Goal: Information Seeking & Learning: Check status

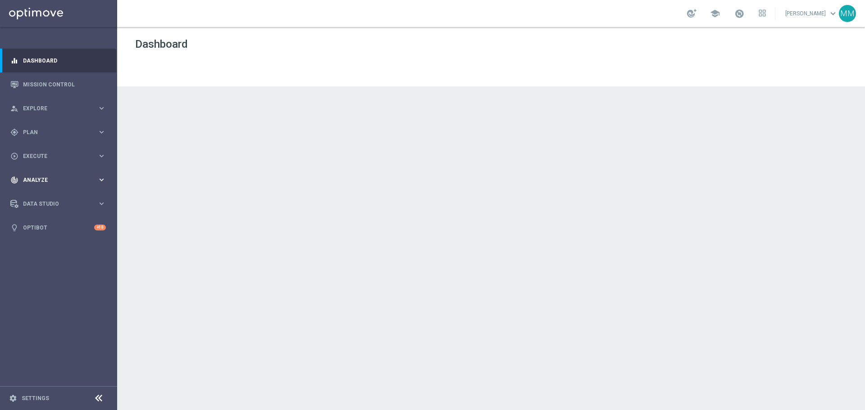
click at [52, 182] on span "Analyze" at bounding box center [60, 179] width 74 height 5
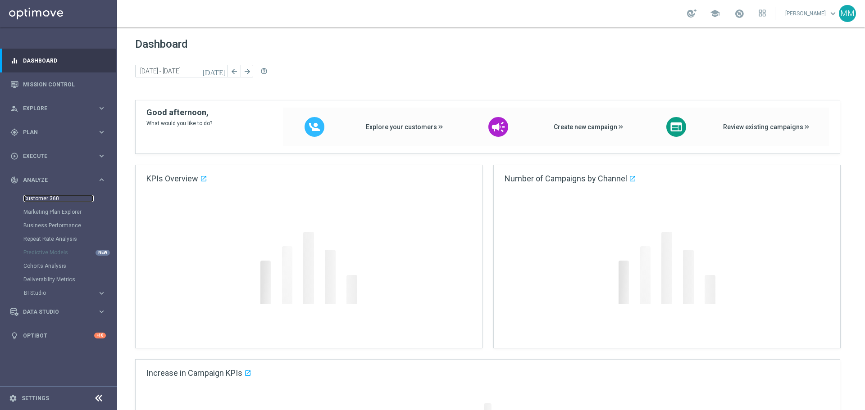
click at [52, 195] on link "Customer 360" at bounding box center [58, 198] width 70 height 7
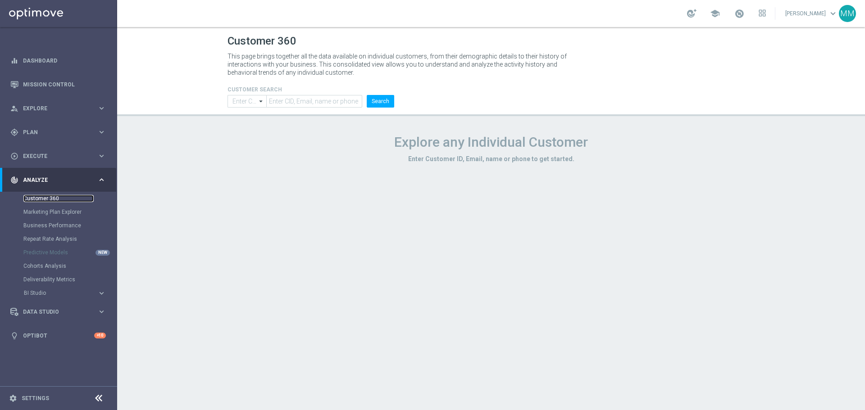
type input "Contains"
click at [324, 104] on input "text" at bounding box center [314, 101] width 96 height 13
paste input "3069719"
click at [383, 104] on button "Search" at bounding box center [380, 101] width 27 height 13
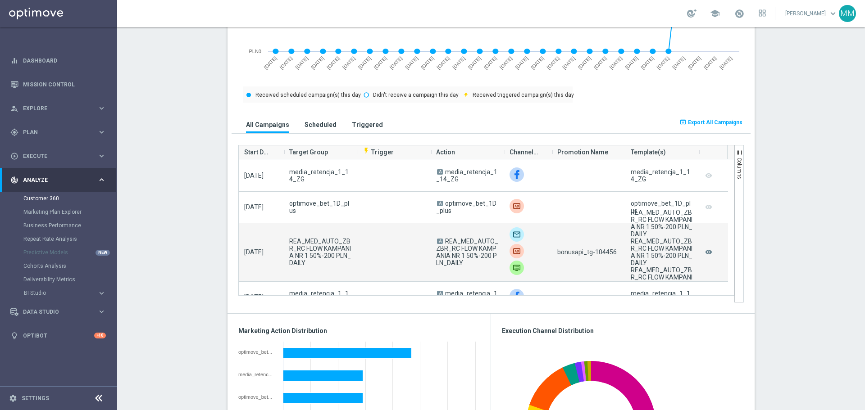
scroll to position [45, 0]
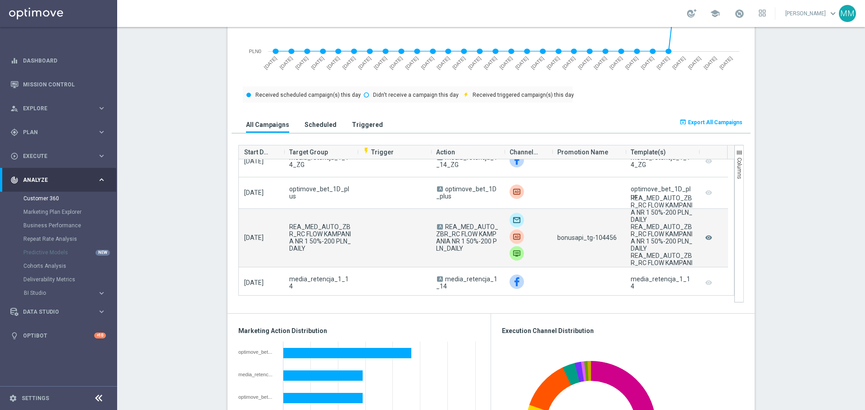
click at [601, 235] on span "bonusapi_tg-104456" at bounding box center [586, 237] width 59 height 7
copy span "104456"
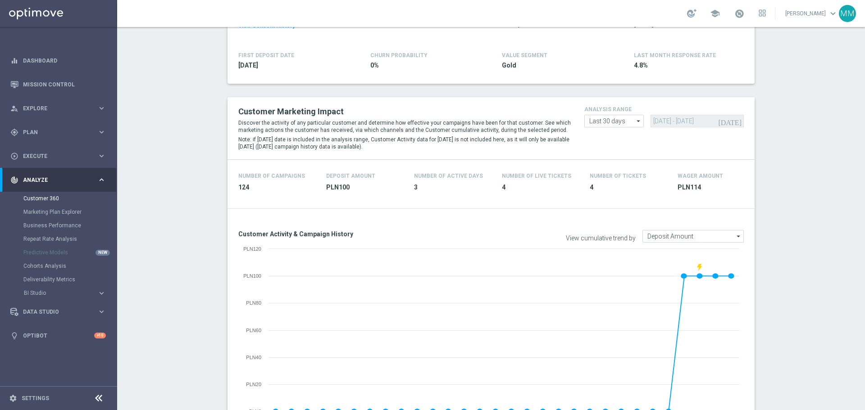
scroll to position [0, 0]
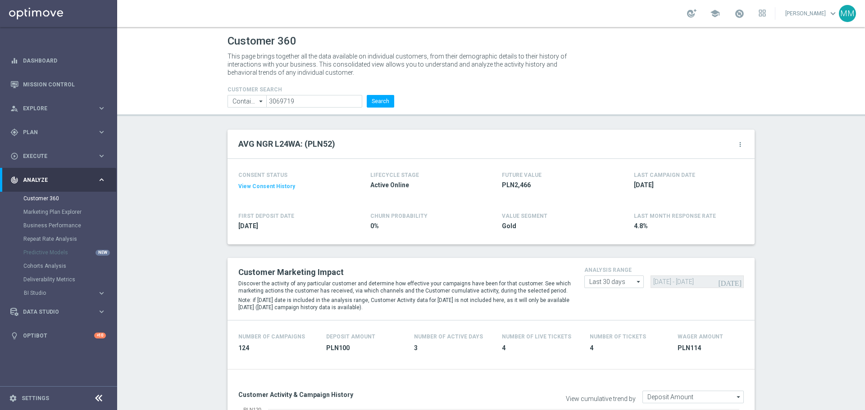
click at [320, 93] on form "CUSTOMER SEARCH Contains Contains arrow_drop_down Show Selected 0 of NaN Contai…" at bounding box center [310, 96] width 167 height 21
click at [323, 104] on input "3069719" at bounding box center [314, 101] width 96 height 13
paste input "1231374"
type input "1231374"
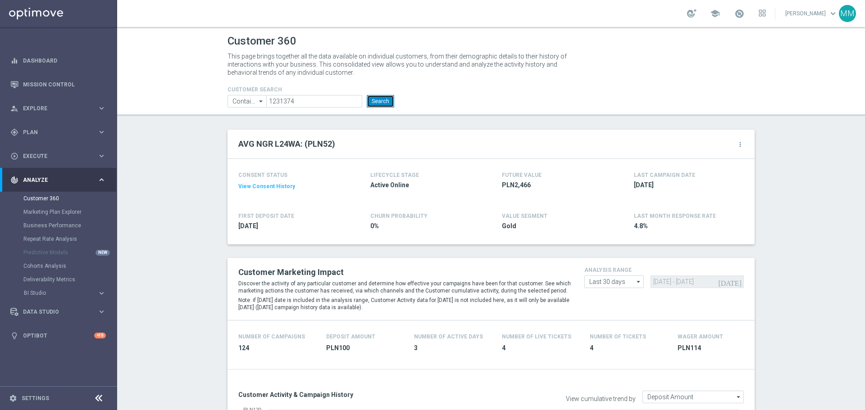
click at [386, 101] on button "Search" at bounding box center [380, 101] width 27 height 13
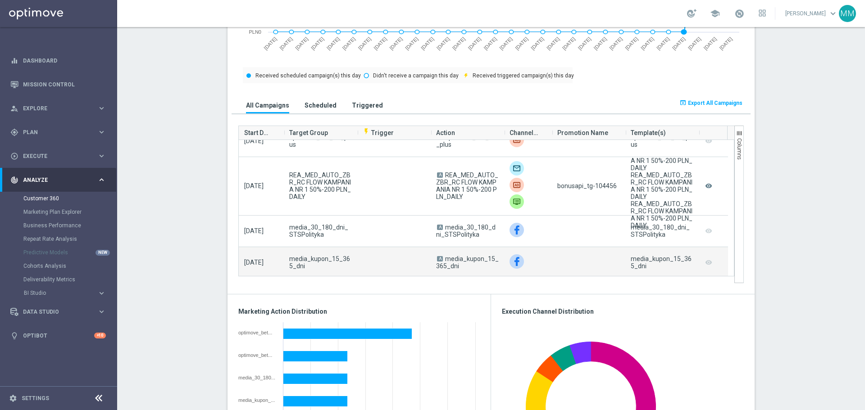
scroll to position [190, 0]
